Goal: Information Seeking & Learning: Learn about a topic

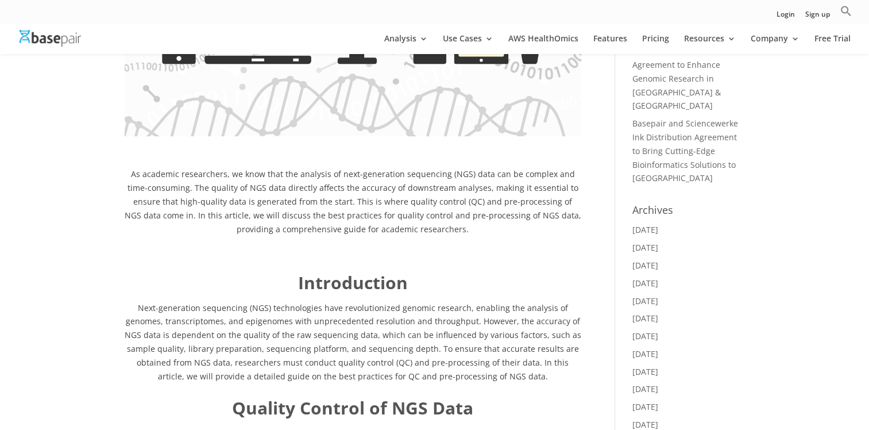
scroll to position [612, 0]
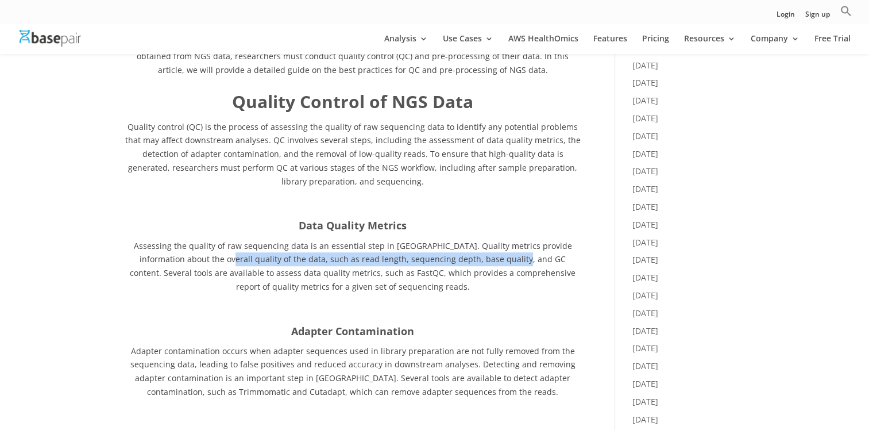
drag, startPoint x: 183, startPoint y: 260, endPoint x: 476, endPoint y: 261, distance: 292.4
click at [476, 261] on span "Assessing the quality of raw sequencing data is an essential step in [GEOGRAPHI…" at bounding box center [353, 266] width 446 height 52
drag, startPoint x: 476, startPoint y: 261, endPoint x: 395, endPoint y: 257, distance: 80.5
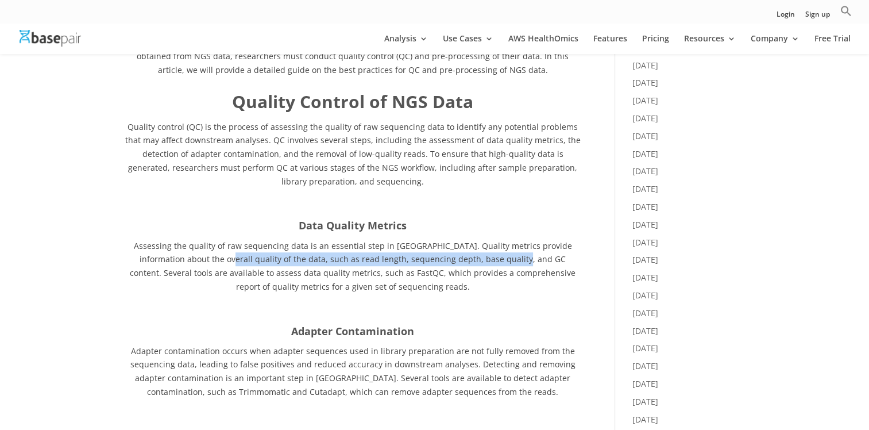
click at [395, 257] on span "Assessing the quality of raw sequencing data is an essential step in [GEOGRAPHI…" at bounding box center [353, 266] width 446 height 52
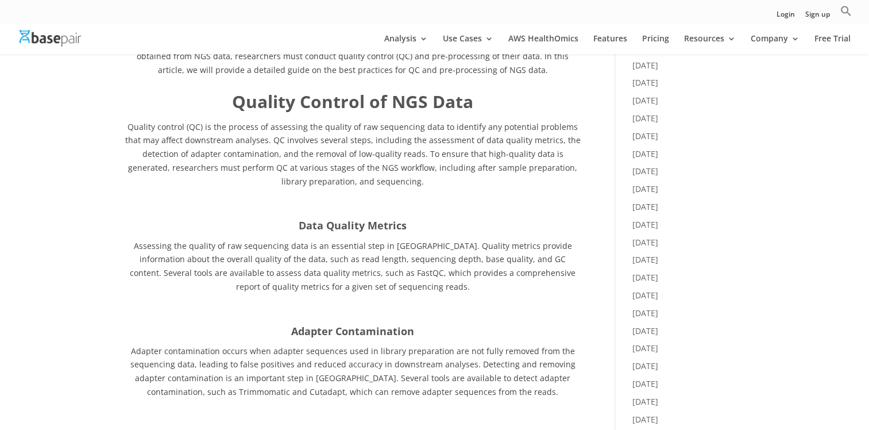
click at [178, 264] on p "Assessing the quality of raw sequencing data is an essential step in [GEOGRAPHI…" at bounding box center [353, 270] width 457 height 63
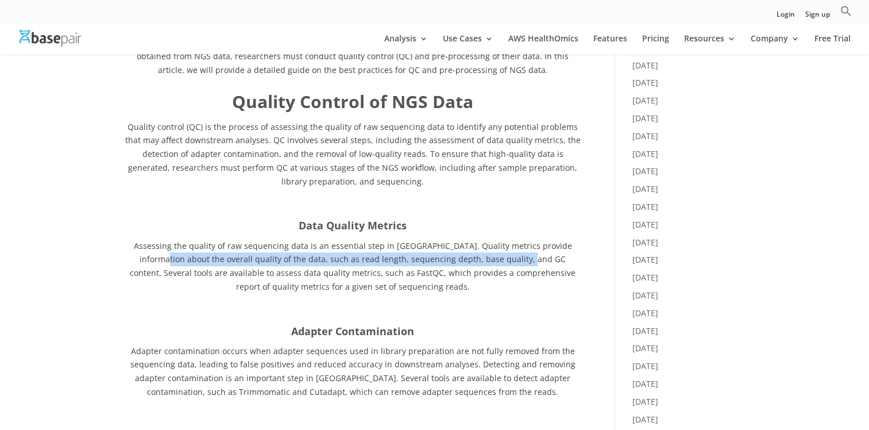
drag, startPoint x: 126, startPoint y: 257, endPoint x: 481, endPoint y: 263, distance: 355.1
click at [481, 263] on span "Assessing the quality of raw sequencing data is an essential step in [GEOGRAPHI…" at bounding box center [353, 266] width 446 height 52
drag, startPoint x: 481, startPoint y: 263, endPoint x: 472, endPoint y: 261, distance: 9.5
copy span "overall quality of the data, such as read length, sequencing depth, base qualit…"
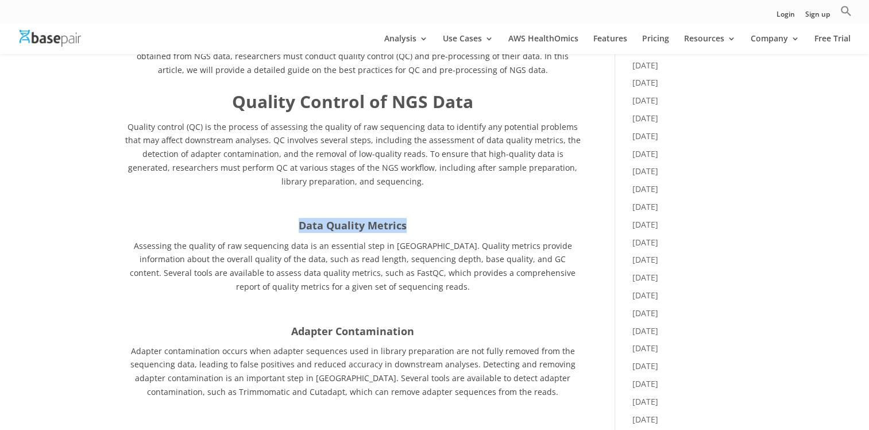
drag, startPoint x: 297, startPoint y: 221, endPoint x: 410, endPoint y: 227, distance: 113.4
click at [410, 227] on h4 "Data Quality Metrics" at bounding box center [353, 228] width 457 height 21
copy strong "Data Quality Metrics"
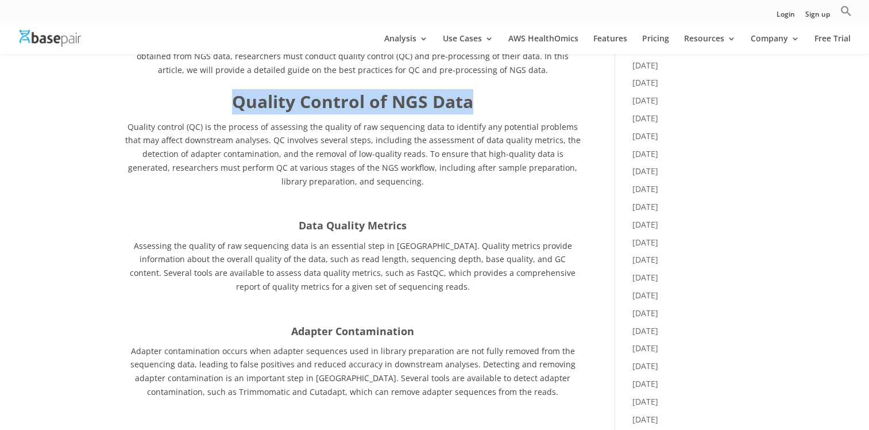
drag, startPoint x: 234, startPoint y: 98, endPoint x: 468, endPoint y: 100, distance: 233.8
click at [468, 100] on b "Quality Control of NGS Data" at bounding box center [352, 102] width 241 height 24
copy b "Quality Control of NGS Data"
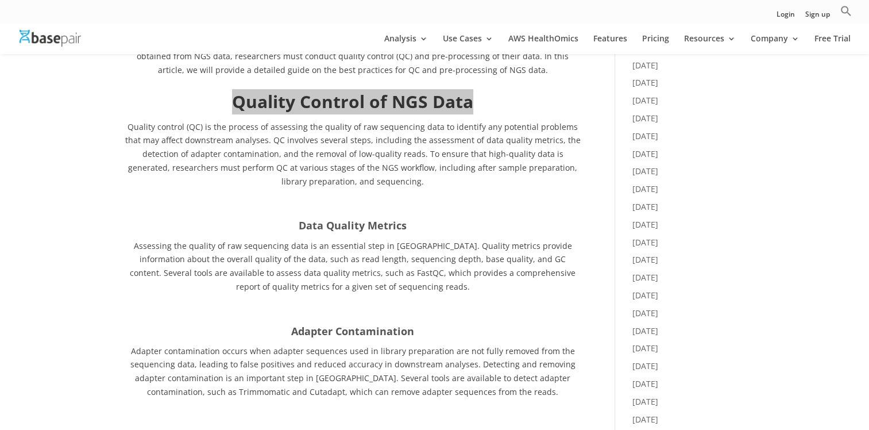
scroll to position [766, 0]
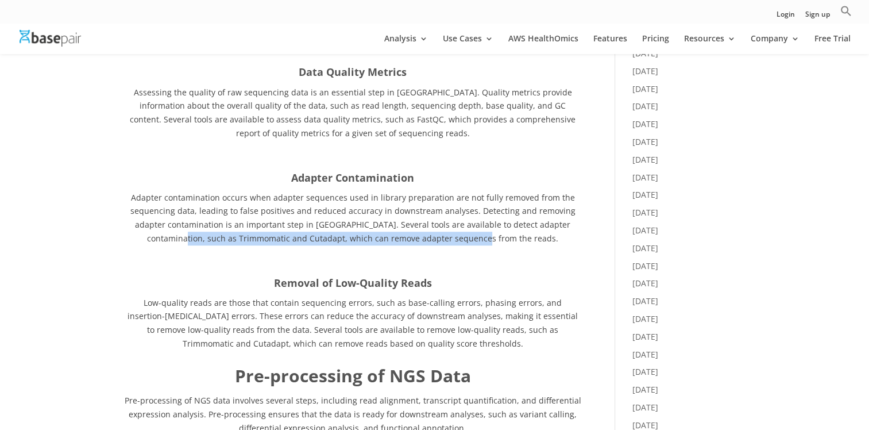
drag, startPoint x: 202, startPoint y: 238, endPoint x: 504, endPoint y: 238, distance: 301.6
click at [504, 238] on span "Adapter contamination occurs when adapter sequences used in library preparation…" at bounding box center [352, 218] width 445 height 52
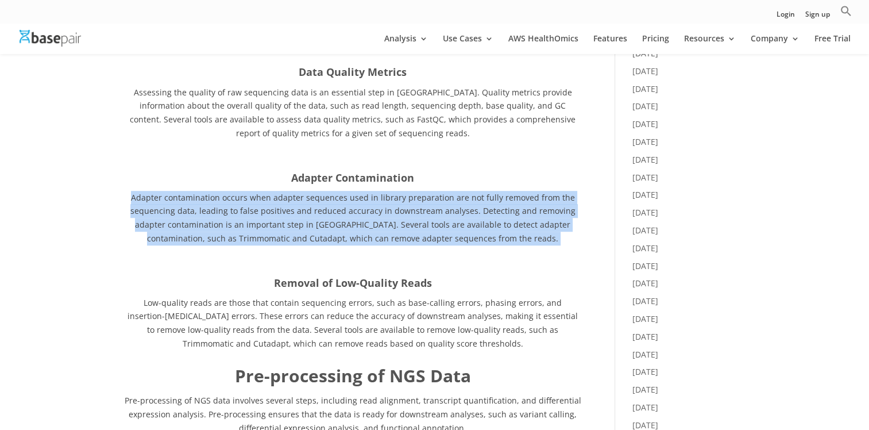
click at [504, 238] on span "Adapter contamination occurs when adapter sequences used in library preparation…" at bounding box center [352, 218] width 445 height 52
drag, startPoint x: 504, startPoint y: 238, endPoint x: 438, endPoint y: 236, distance: 66.7
click at [438, 236] on span "Adapter contamination occurs when adapter sequences used in library preparation…" at bounding box center [352, 218] width 445 height 52
click at [404, 237] on span "Adapter contamination occurs when adapter sequences used in library preparation…" at bounding box center [352, 218] width 445 height 52
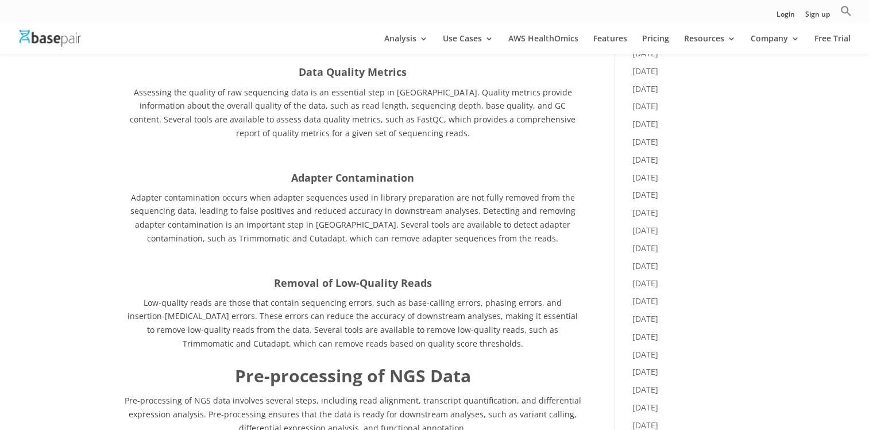
click at [336, 239] on span "Adapter contamination occurs when adapter sequences used in library preparation…" at bounding box center [352, 218] width 445 height 52
drag, startPoint x: 138, startPoint y: 196, endPoint x: 224, endPoint y: 199, distance: 86.2
click at [224, 199] on span "Adapter contamination occurs when adapter sequences used in library preparation…" at bounding box center [352, 218] width 445 height 52
drag, startPoint x: 224, startPoint y: 199, endPoint x: 201, endPoint y: 197, distance: 23.0
copy span "Adapter contamination"
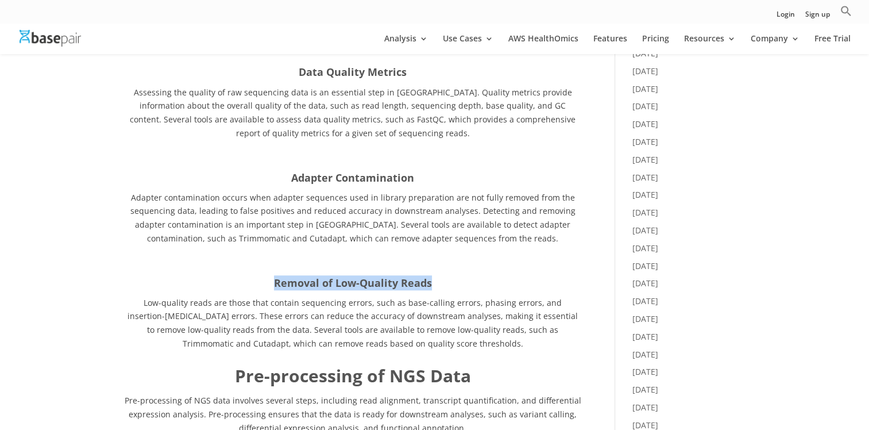
drag, startPoint x: 273, startPoint y: 282, endPoint x: 431, endPoint y: 282, distance: 158.6
click at [431, 282] on h4 "Removal of Low-Quality Reads" at bounding box center [353, 285] width 457 height 21
copy strong "Removal of Low-Quality Reads"
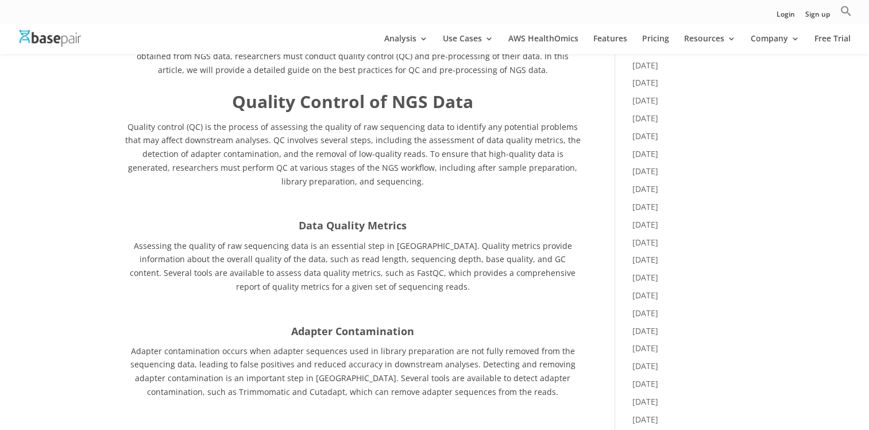
click at [281, 100] on b "Quality Control of NGS Data" at bounding box center [352, 102] width 241 height 24
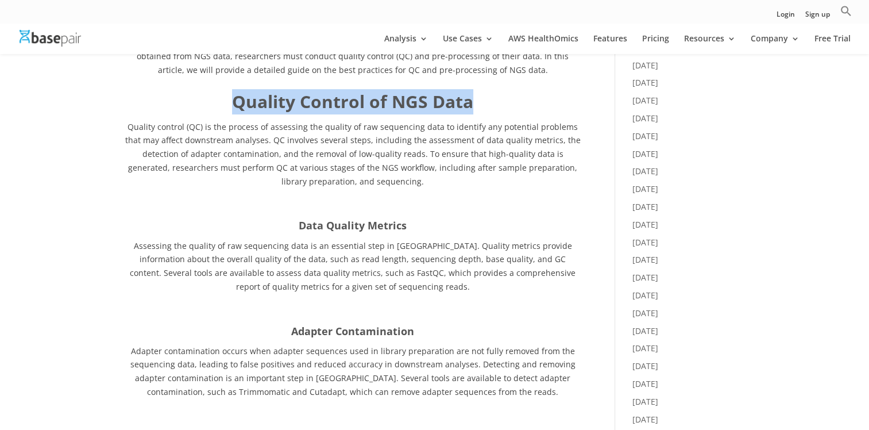
drag, startPoint x: 232, startPoint y: 101, endPoint x: 476, endPoint y: 117, distance: 244.1
click at [476, 117] on h1 "Quality Control of NGS Data" at bounding box center [353, 104] width 457 height 31
drag, startPoint x: 476, startPoint y: 117, endPoint x: 448, endPoint y: 108, distance: 29.4
copy b "Quality Control of NGS Data"
